Goal: Transaction & Acquisition: Purchase product/service

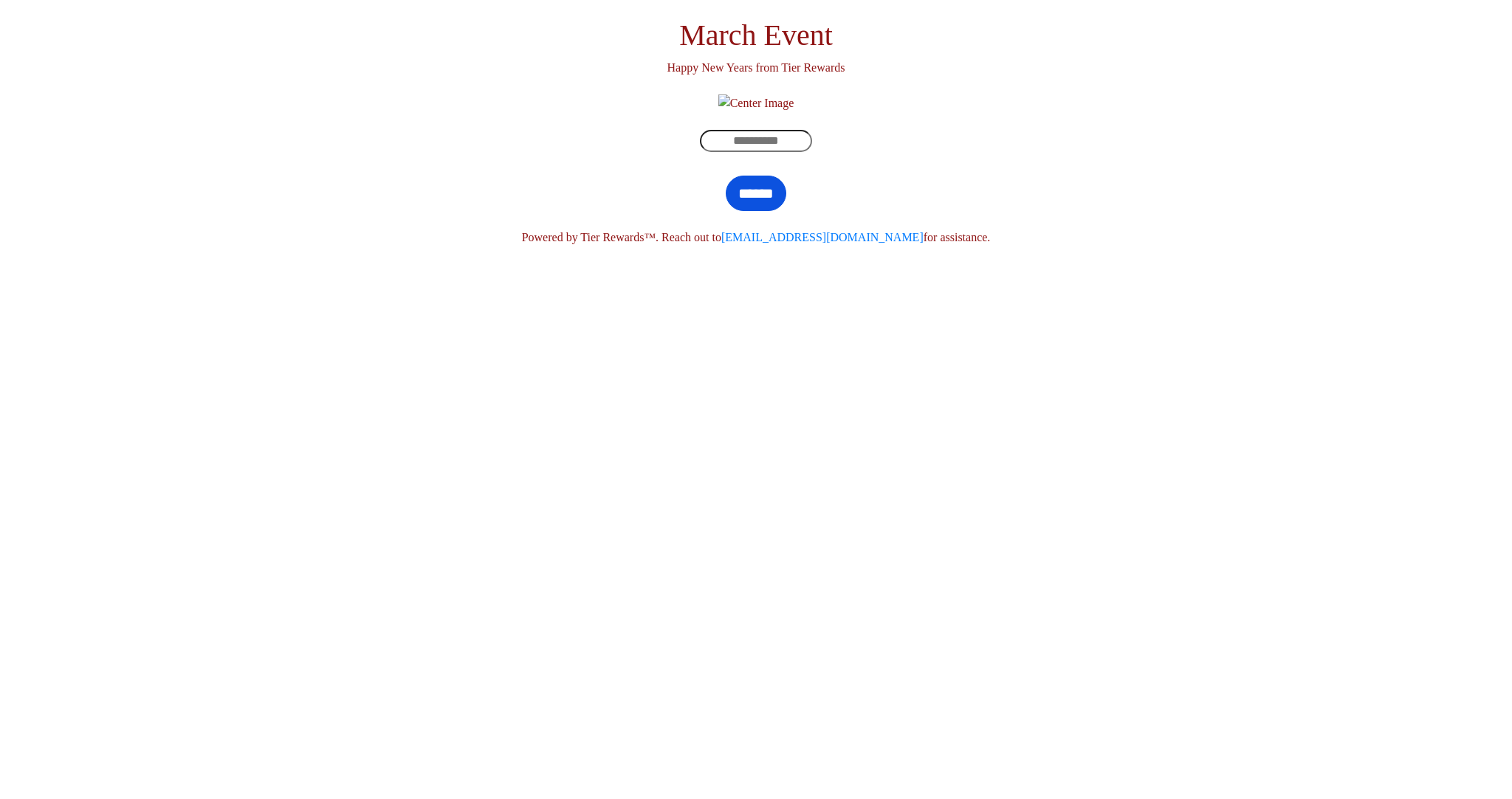
click at [759, 152] on input "text" at bounding box center [756, 141] width 112 height 22
type input "***"
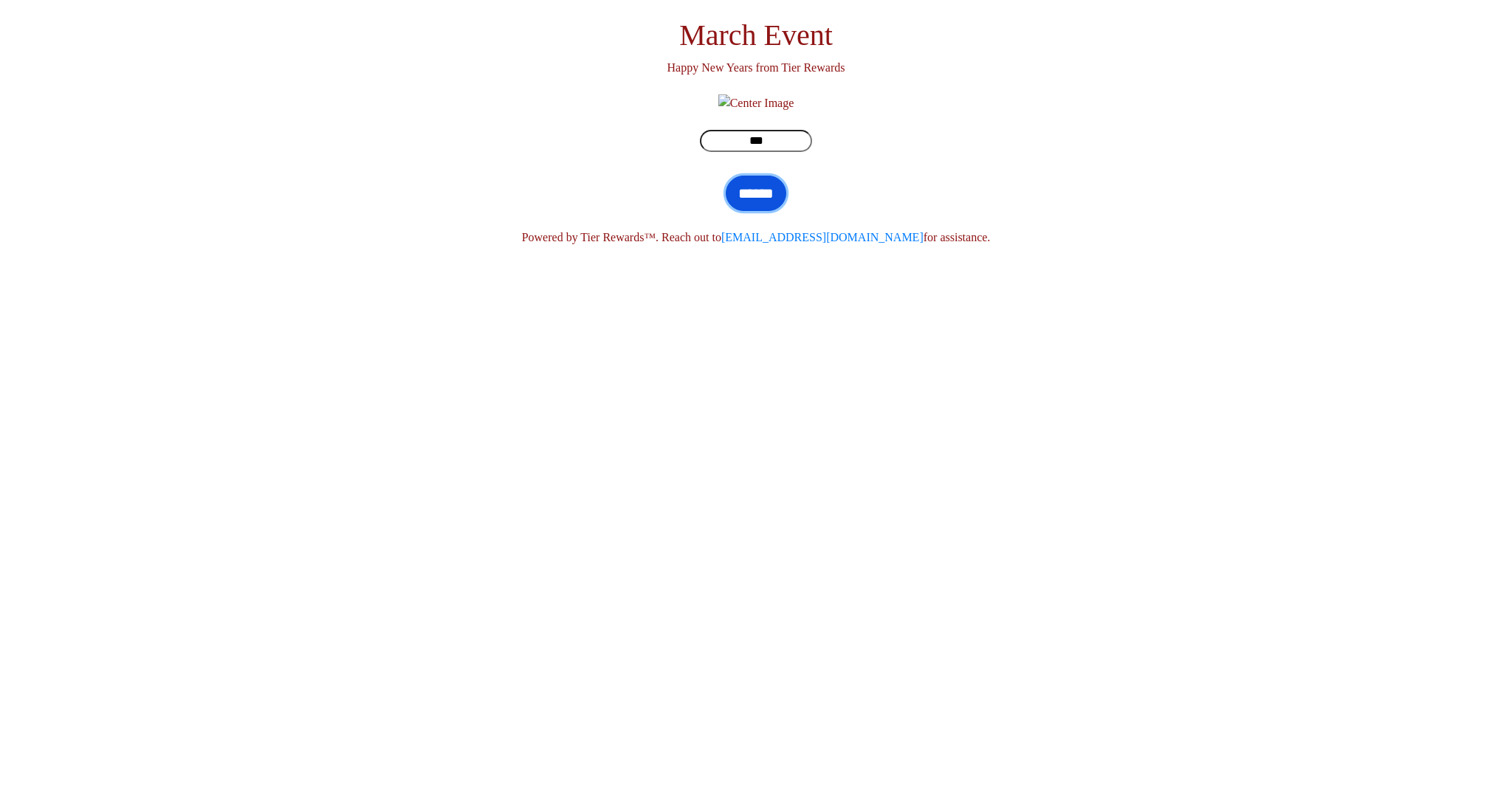
click at [743, 211] on input "******" at bounding box center [756, 193] width 61 height 35
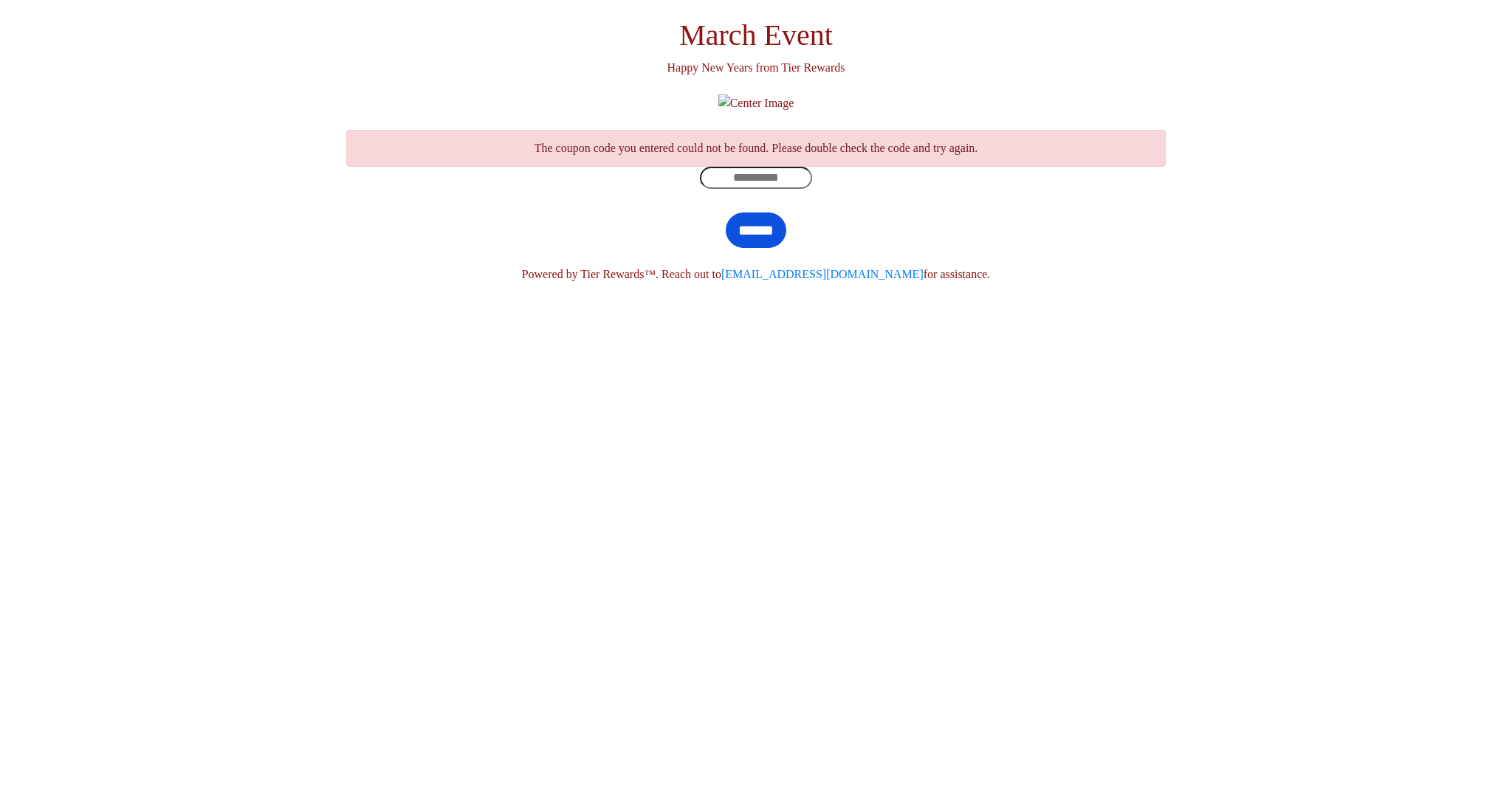
click at [773, 189] on input "text" at bounding box center [756, 178] width 112 height 22
